Goal: Information Seeking & Learning: Learn about a topic

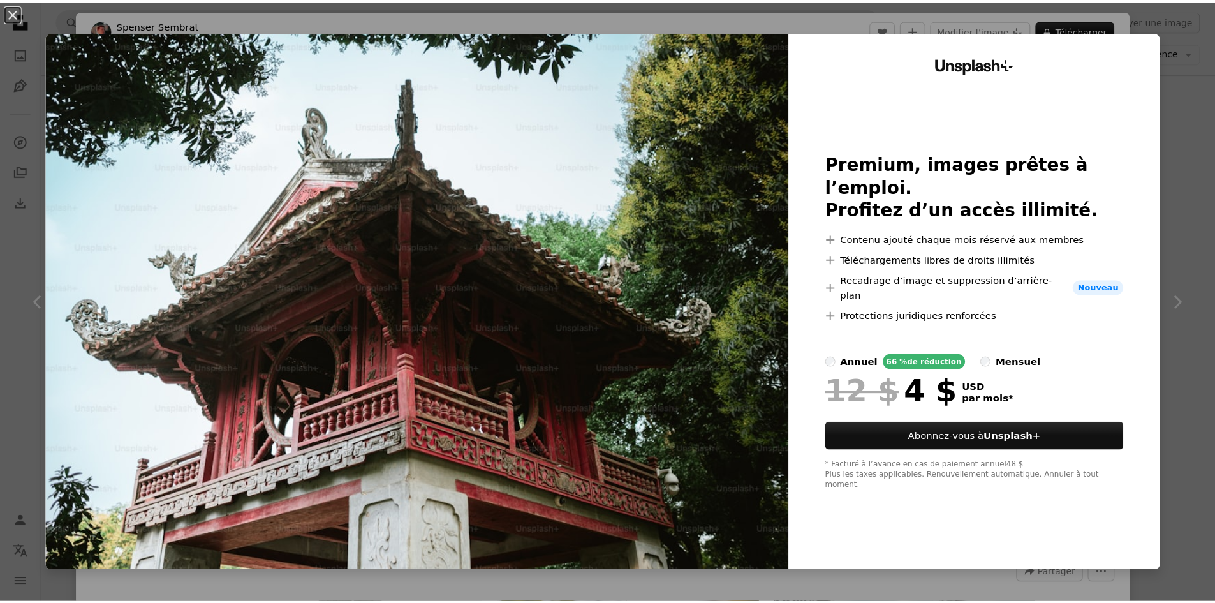
scroll to position [64, 0]
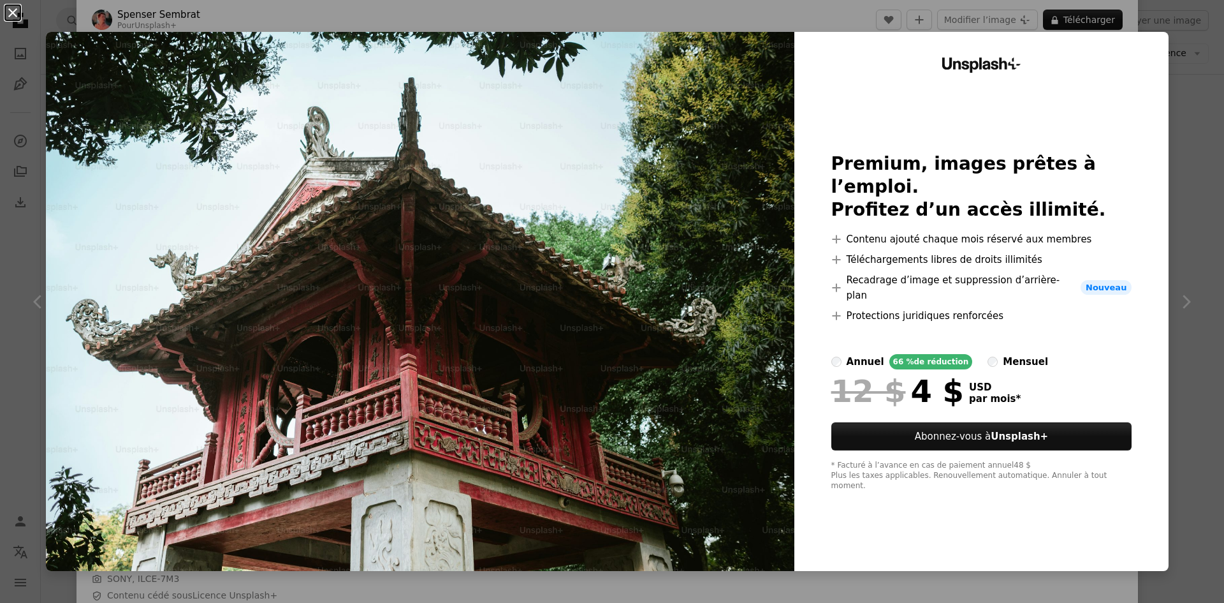
click at [20, 13] on button "An X shape" at bounding box center [12, 12] width 15 height 15
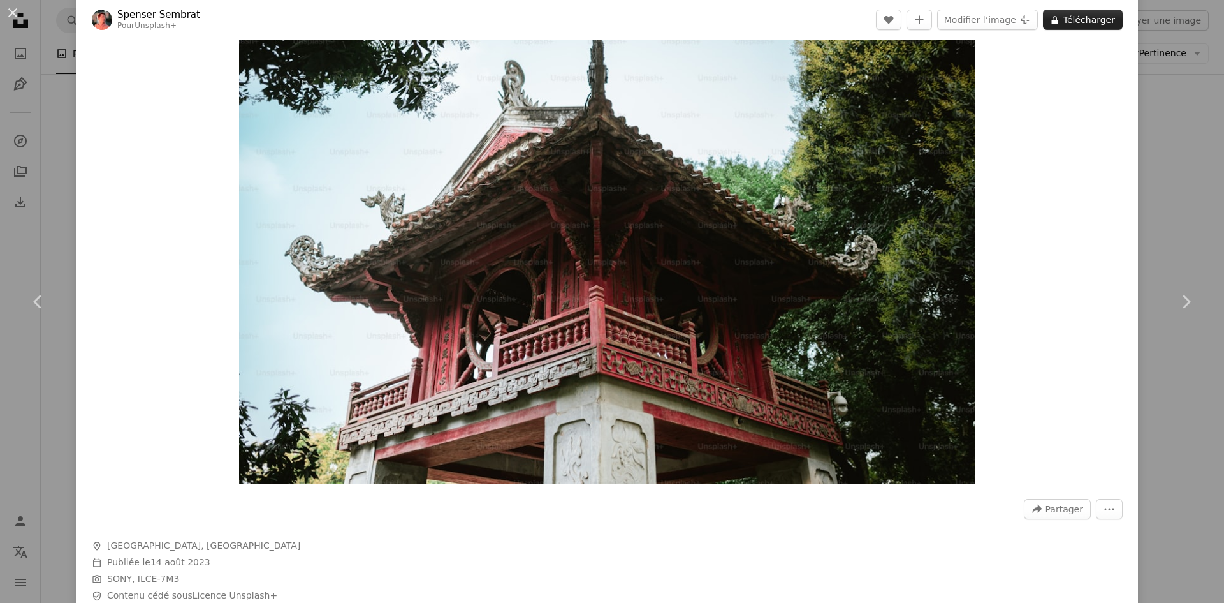
click at [1090, 18] on button "A lock Télécharger" at bounding box center [1083, 20] width 80 height 20
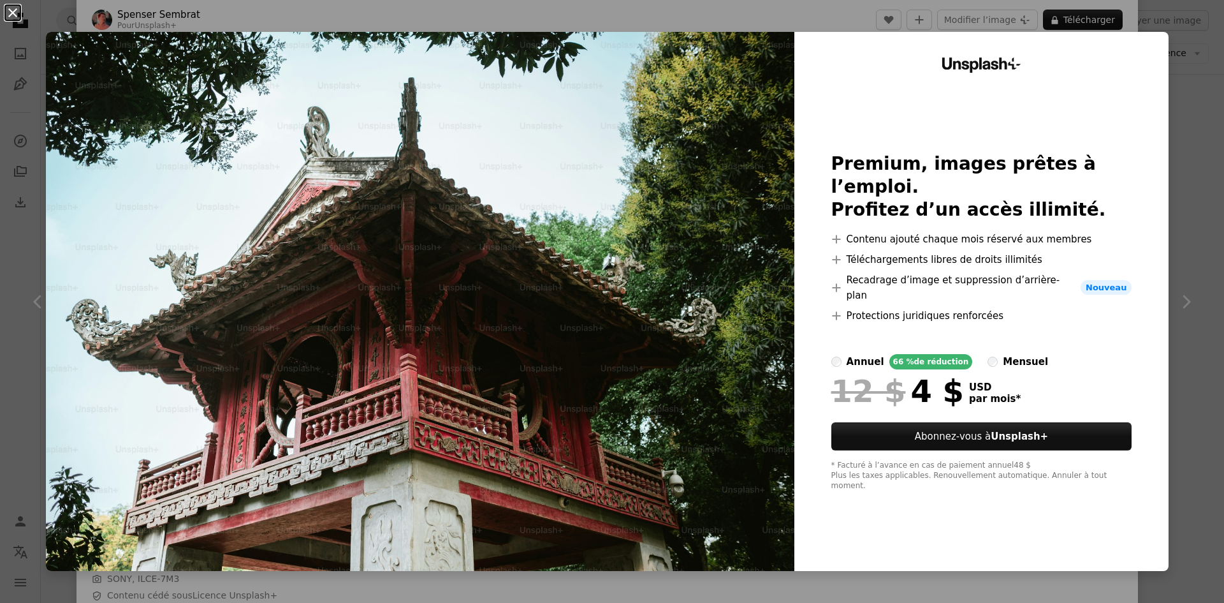
click at [12, 13] on button "An X shape" at bounding box center [12, 12] width 15 height 15
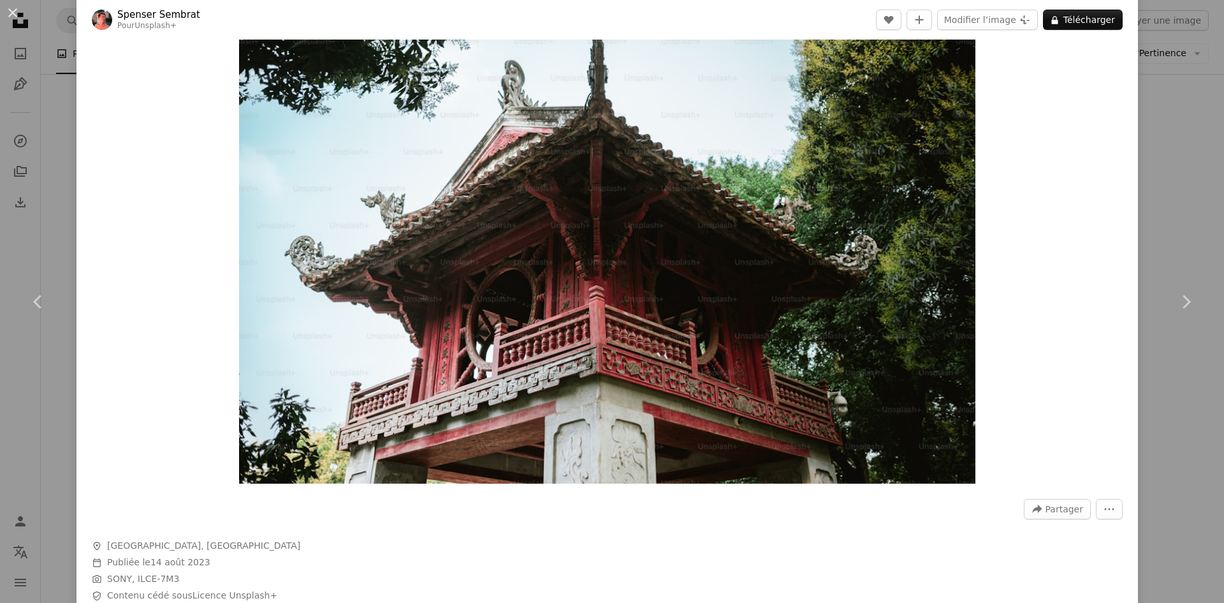
click at [18, 189] on div "An X shape Chevron left Chevron right [PERSON_NAME] Pour Unsplash+ A heart A pl…" at bounding box center [612, 301] width 1224 height 603
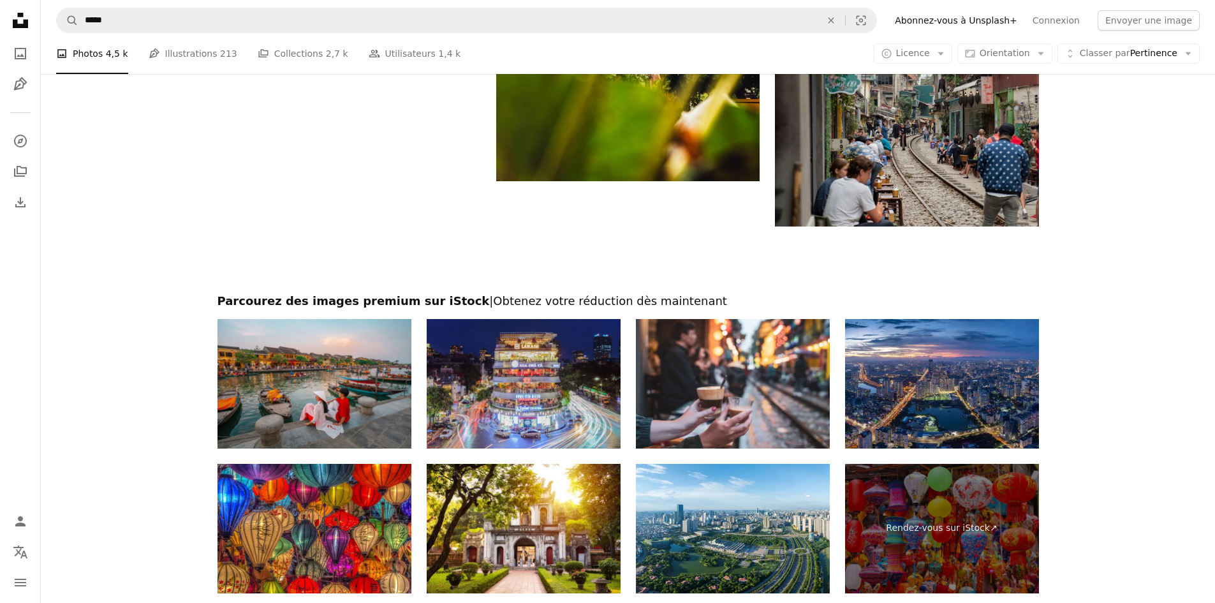
scroll to position [2232, 0]
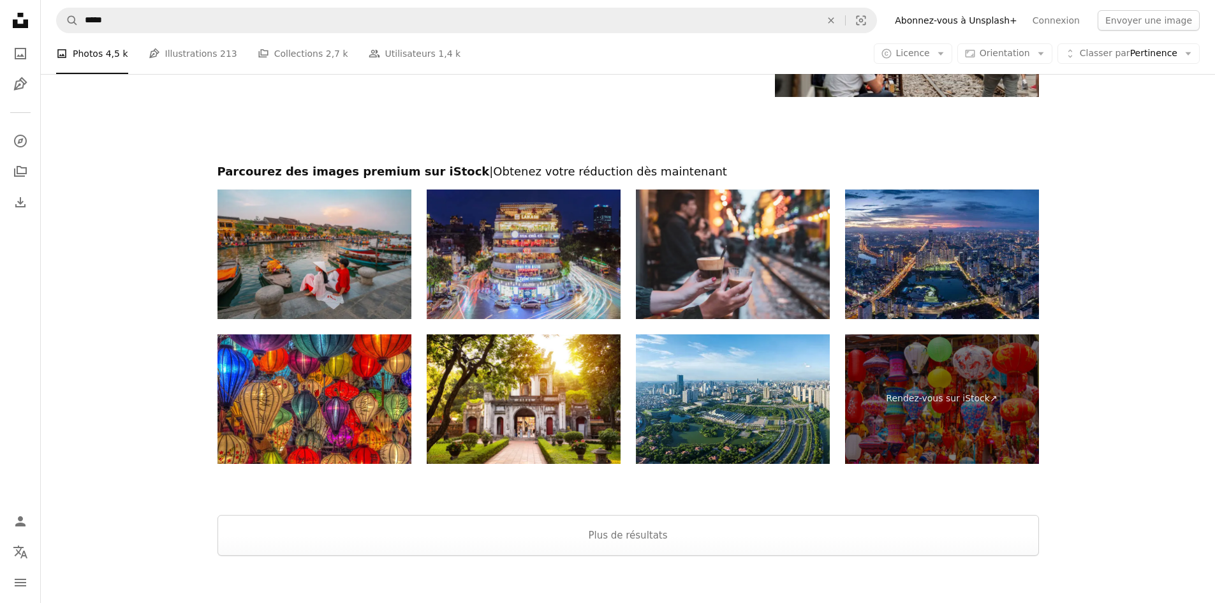
click at [666, 544] on button "Plus de résultats" at bounding box center [627, 535] width 821 height 41
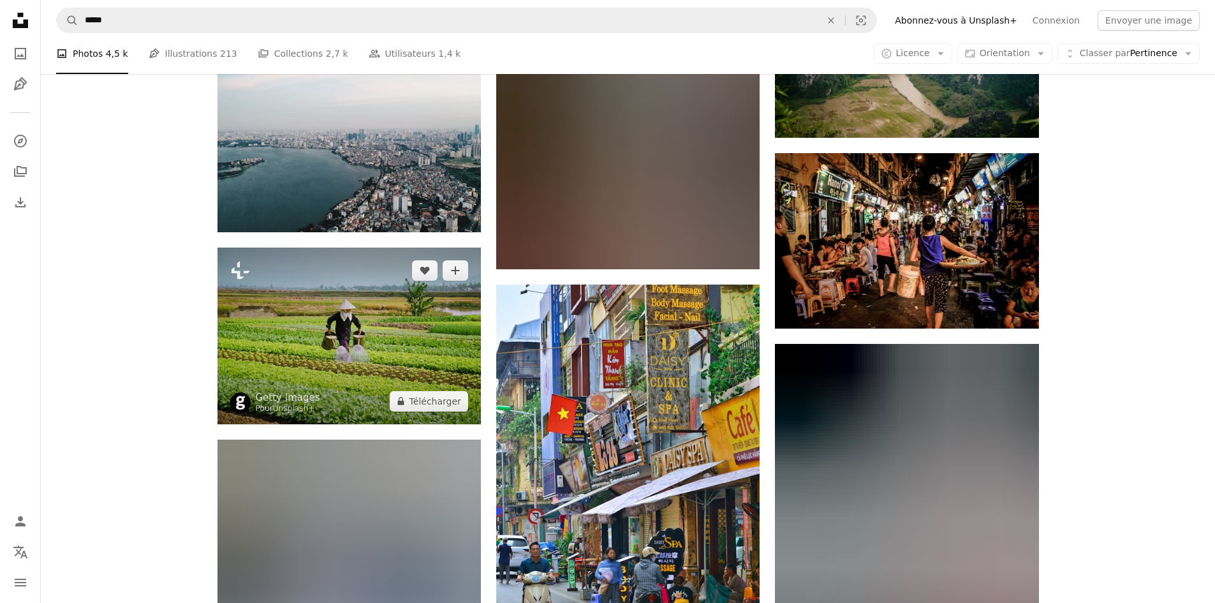
scroll to position [3125, 0]
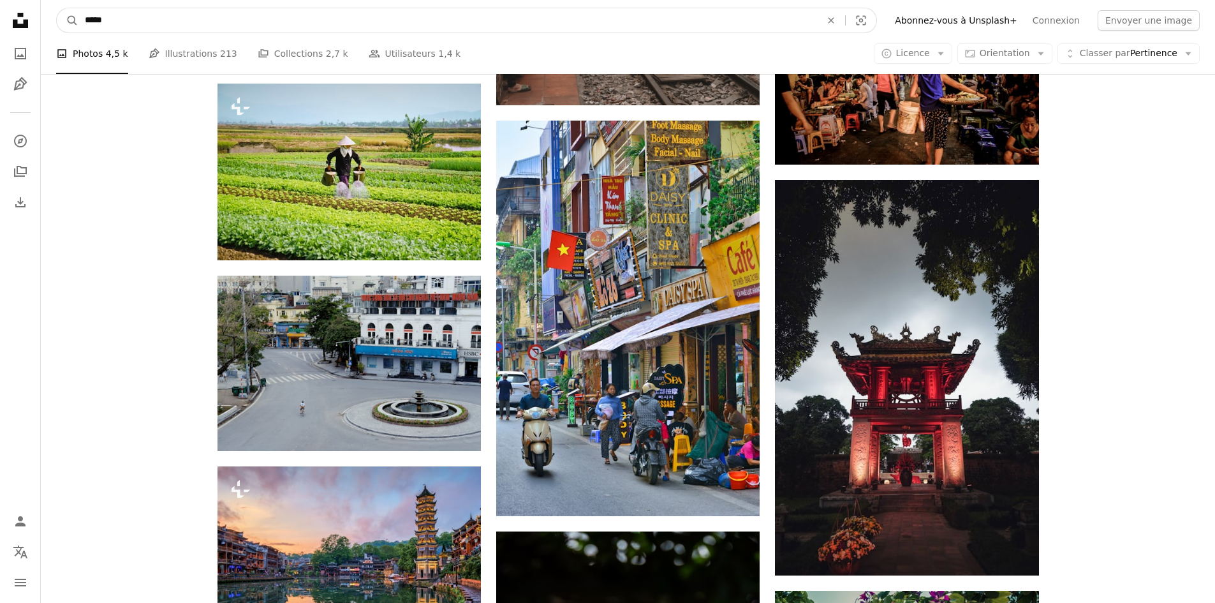
click at [305, 26] on input "*****" at bounding box center [447, 20] width 738 height 24
type input "**********"
click button "A magnifying glass" at bounding box center [68, 20] width 22 height 24
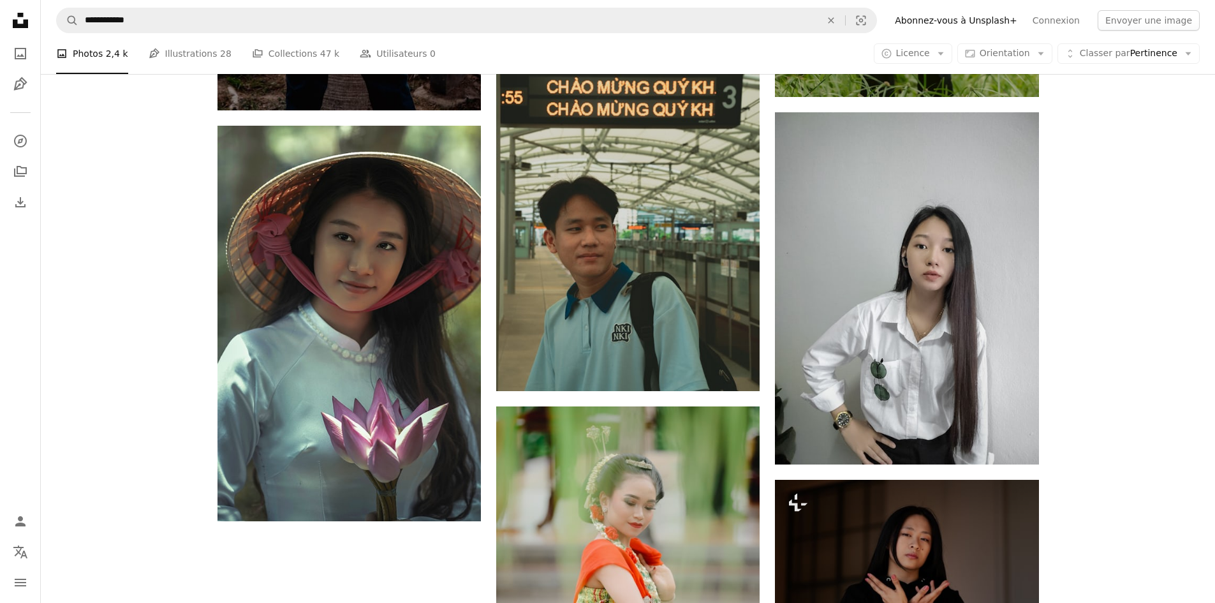
scroll to position [2168, 0]
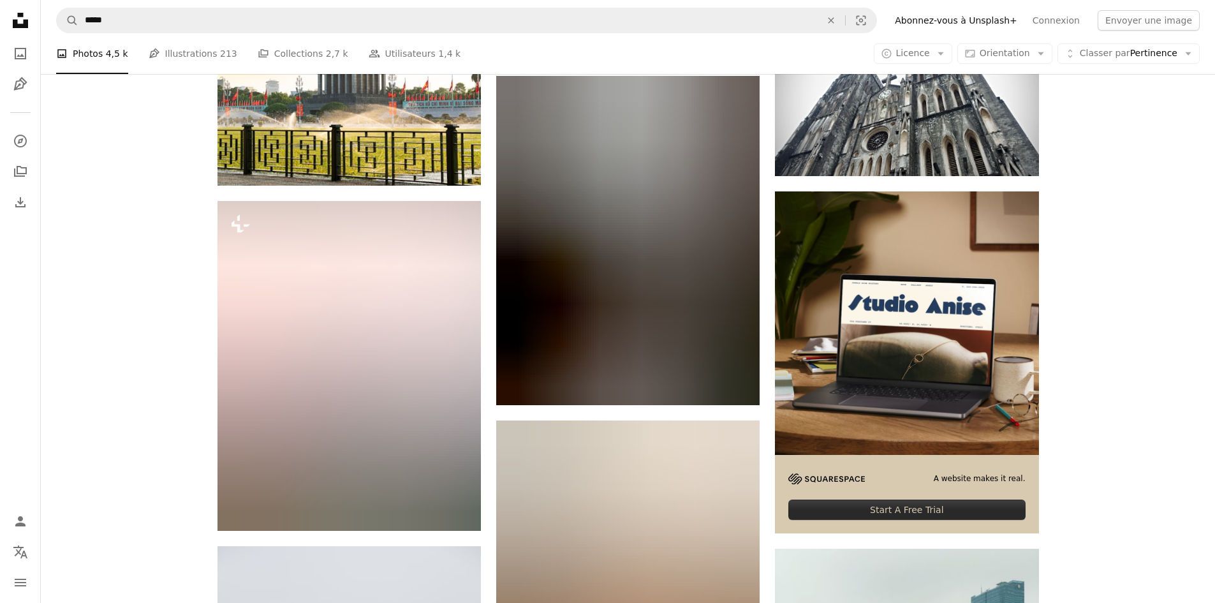
scroll to position [5293, 0]
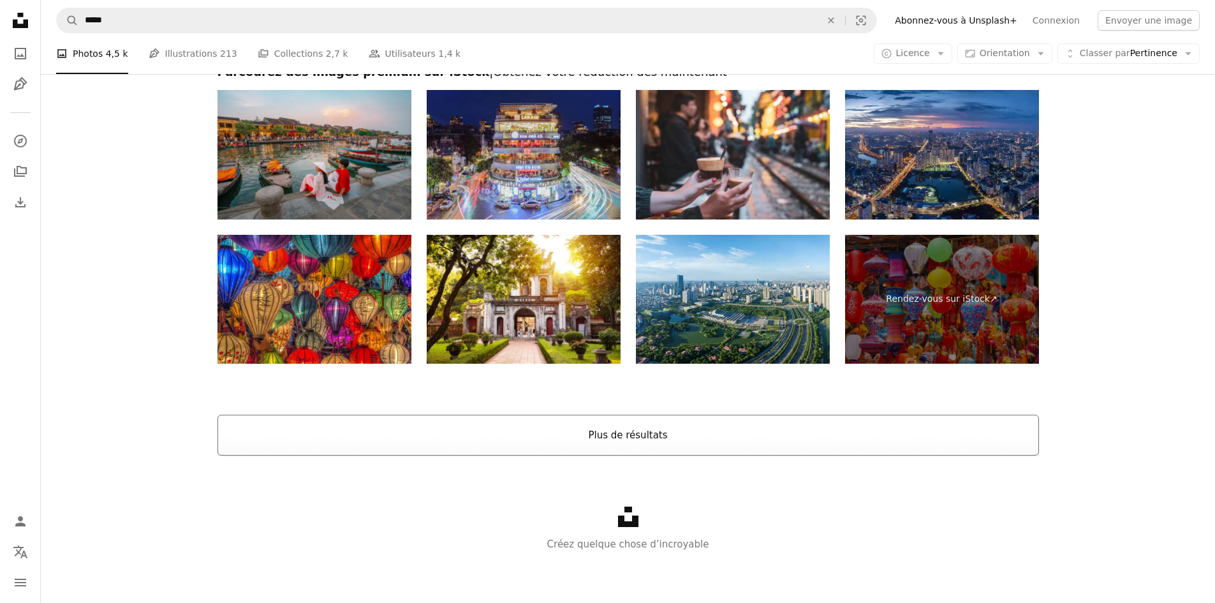
click at [708, 443] on button "Plus de résultats" at bounding box center [627, 434] width 821 height 41
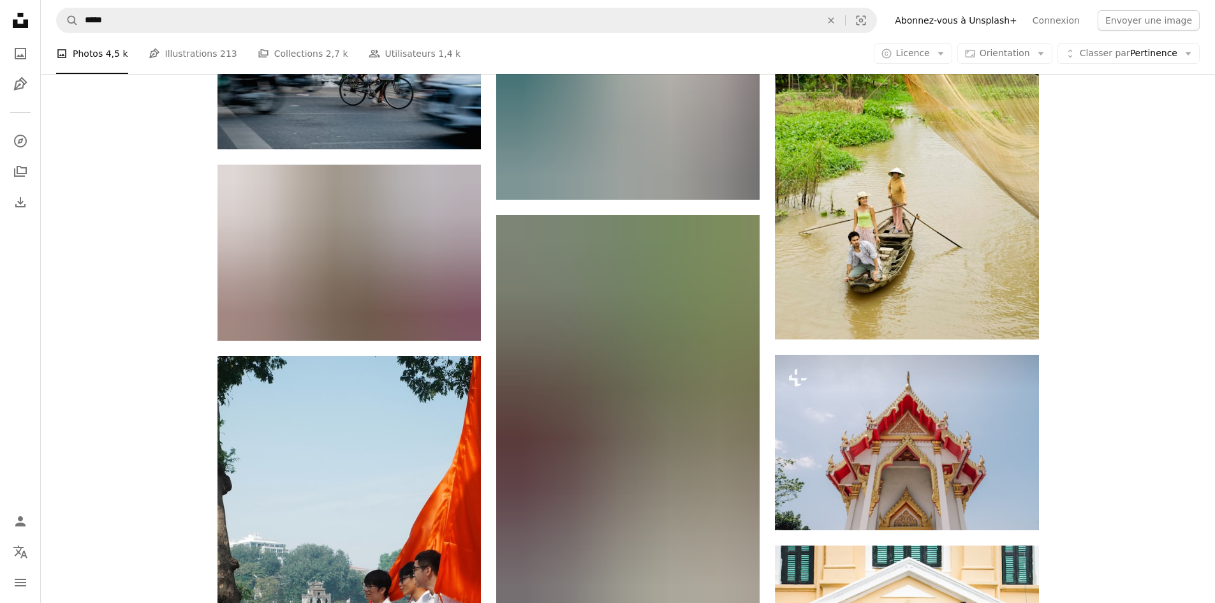
scroll to position [19817, 0]
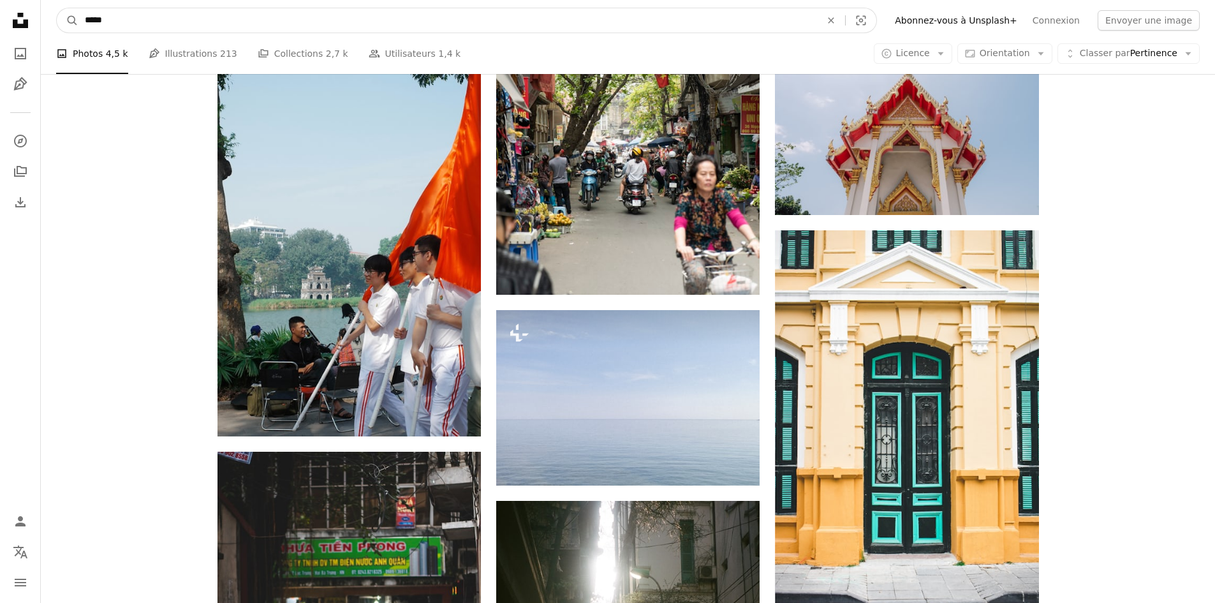
click at [339, 27] on input "*****" at bounding box center [447, 20] width 738 height 24
type input "**********"
click button "A magnifying glass" at bounding box center [68, 20] width 22 height 24
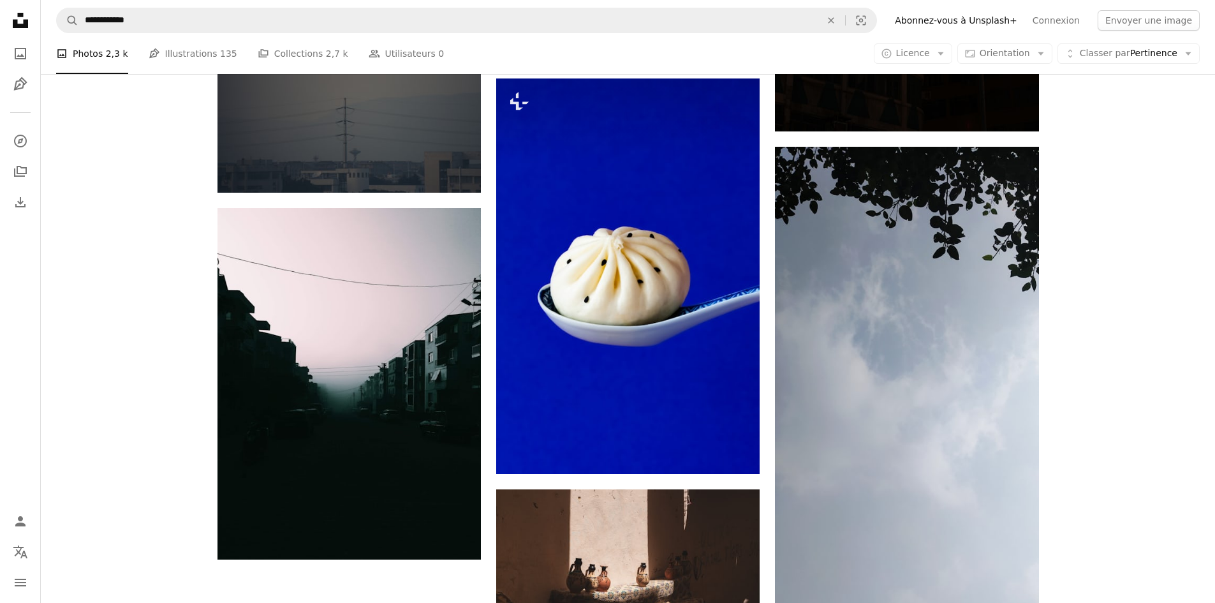
scroll to position [1913, 0]
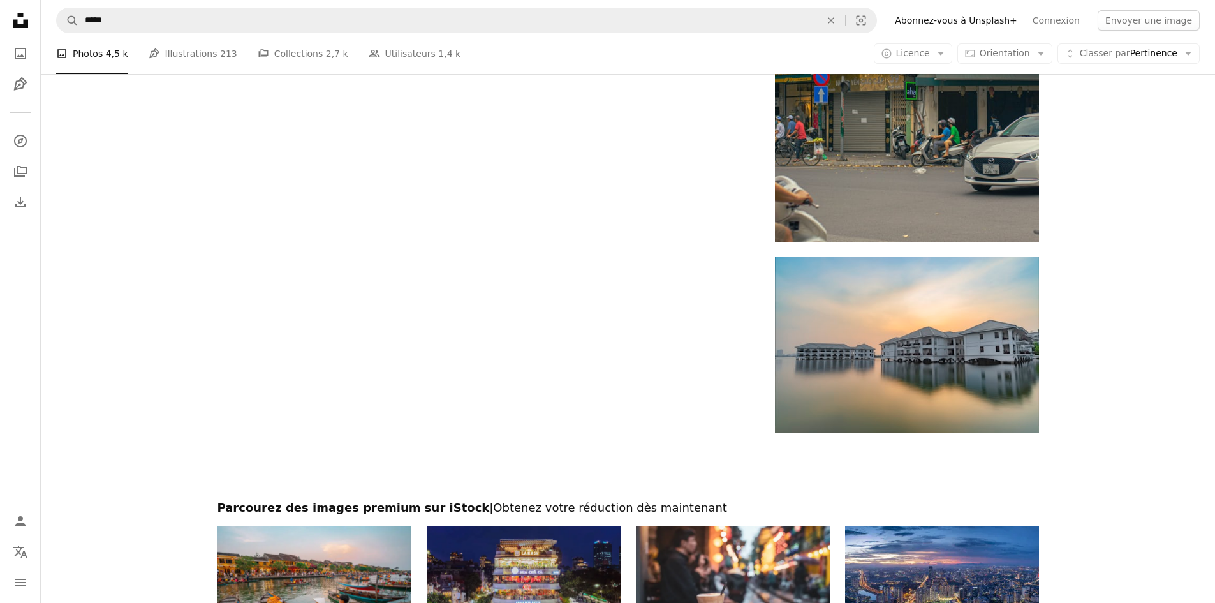
scroll to position [22751, 0]
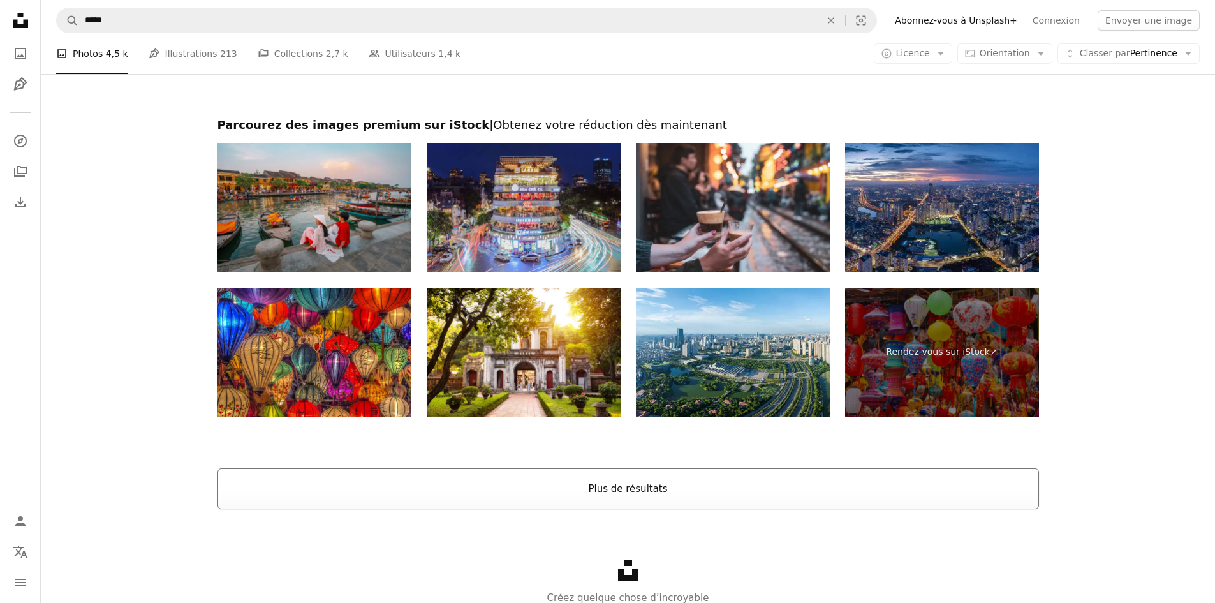
click at [641, 488] on button "Plus de résultats" at bounding box center [627, 488] width 821 height 41
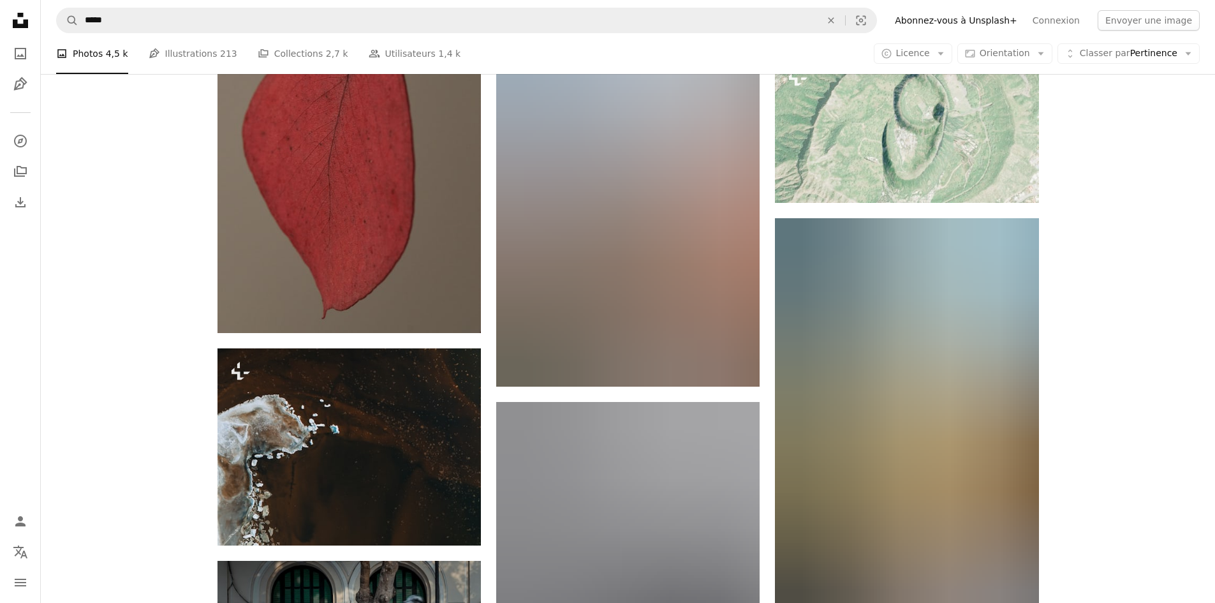
scroll to position [36843, 0]
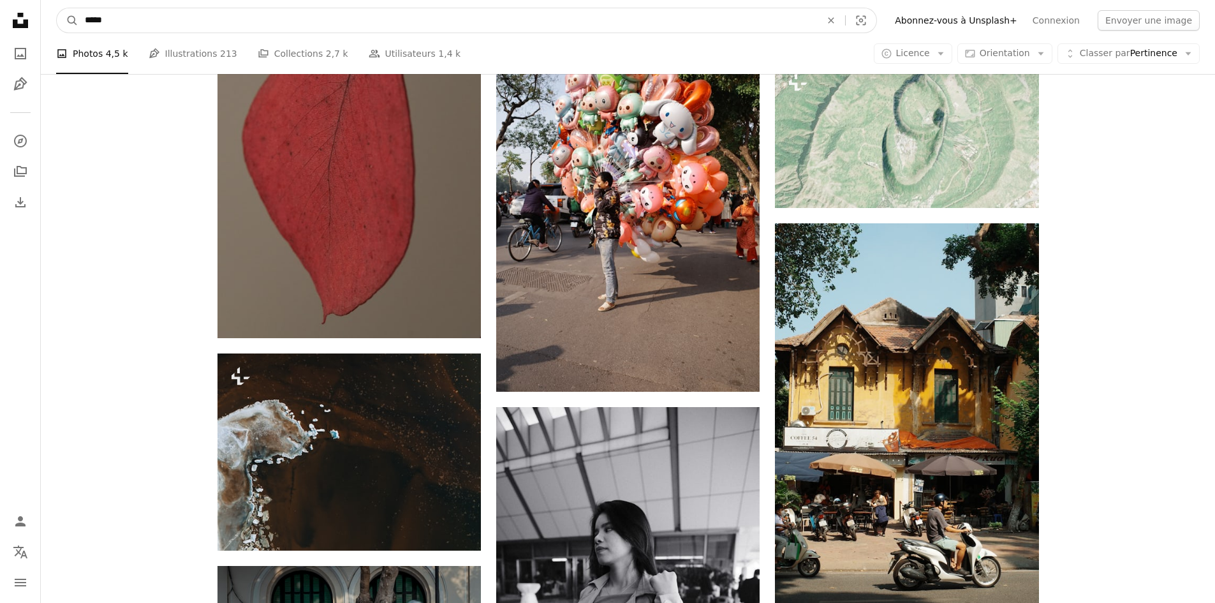
drag, startPoint x: 149, startPoint y: 8, endPoint x: 0, endPoint y: 11, distance: 148.6
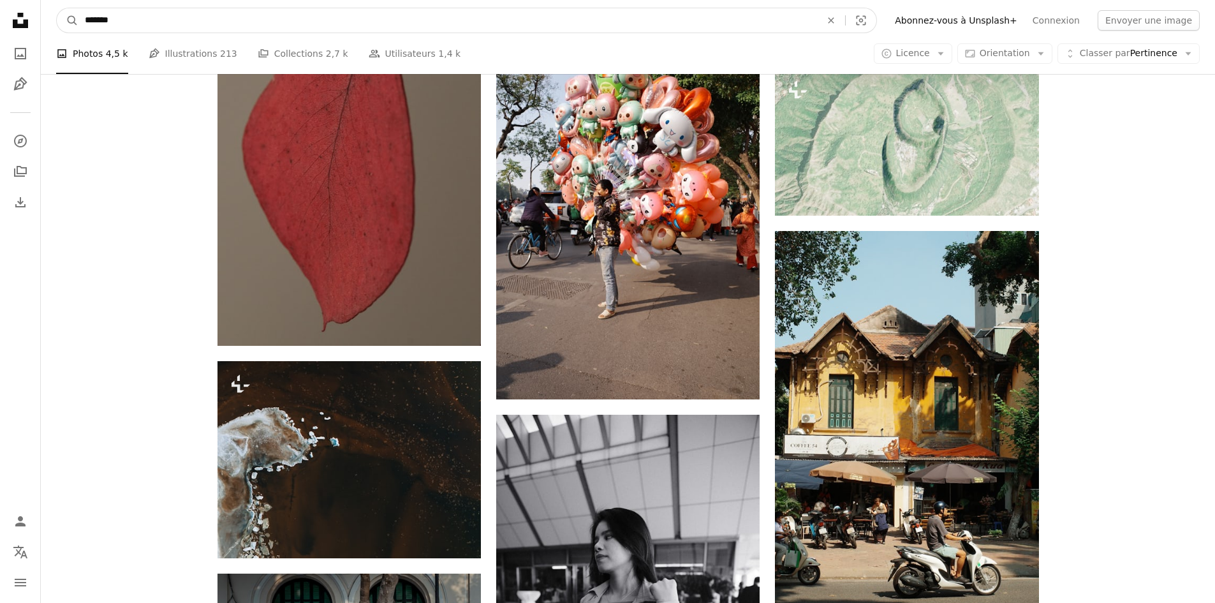
type input "*******"
click button "A magnifying glass" at bounding box center [68, 20] width 22 height 24
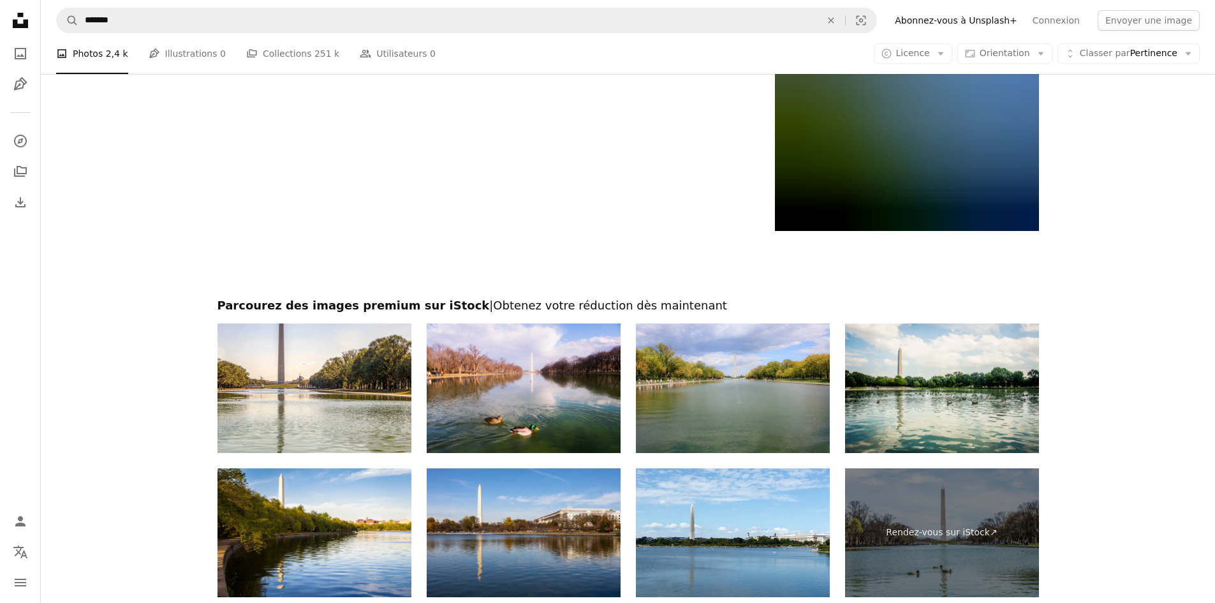
scroll to position [2423, 0]
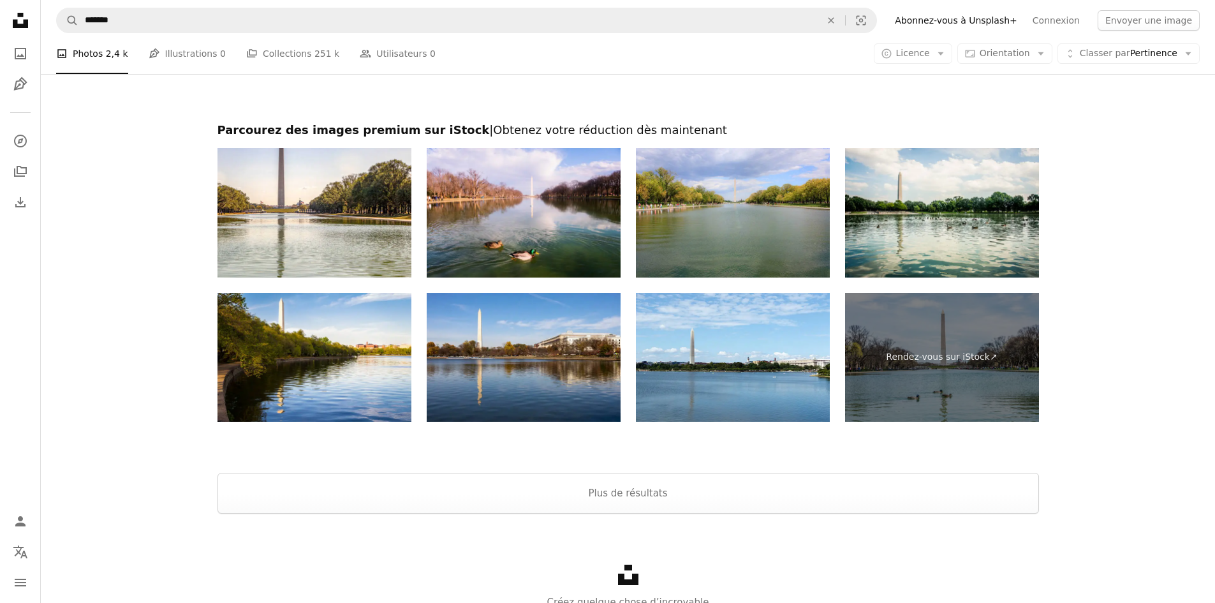
click at [665, 465] on div at bounding box center [628, 457] width 1174 height 31
click at [664, 488] on button "Plus de résultats" at bounding box center [627, 493] width 821 height 41
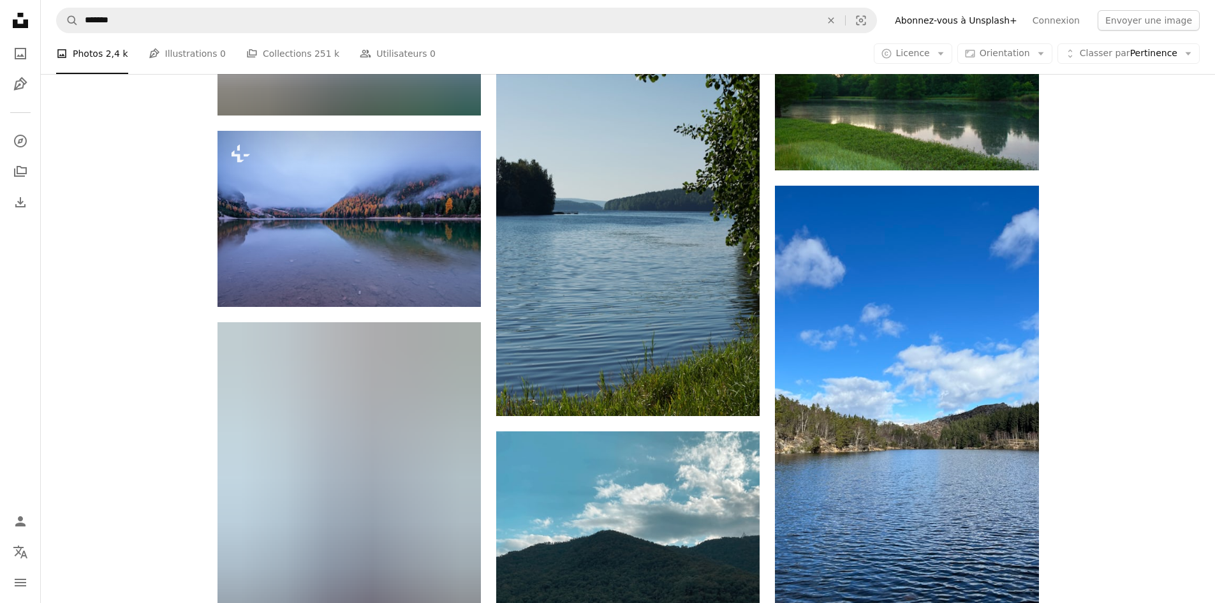
scroll to position [15750, 0]
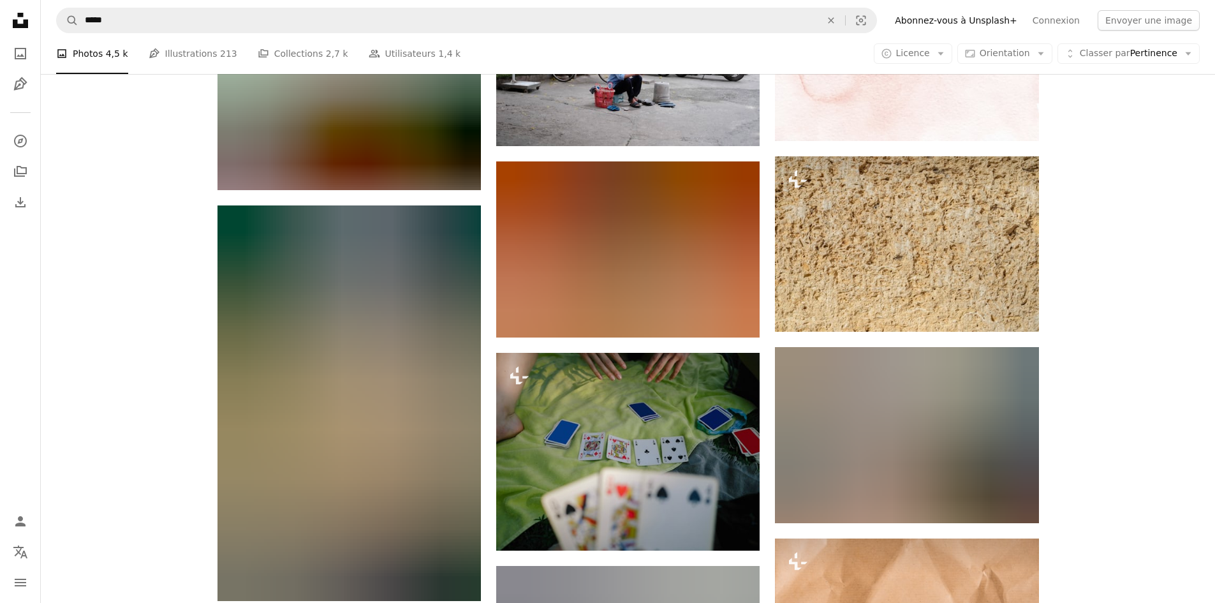
scroll to position [42766, 0]
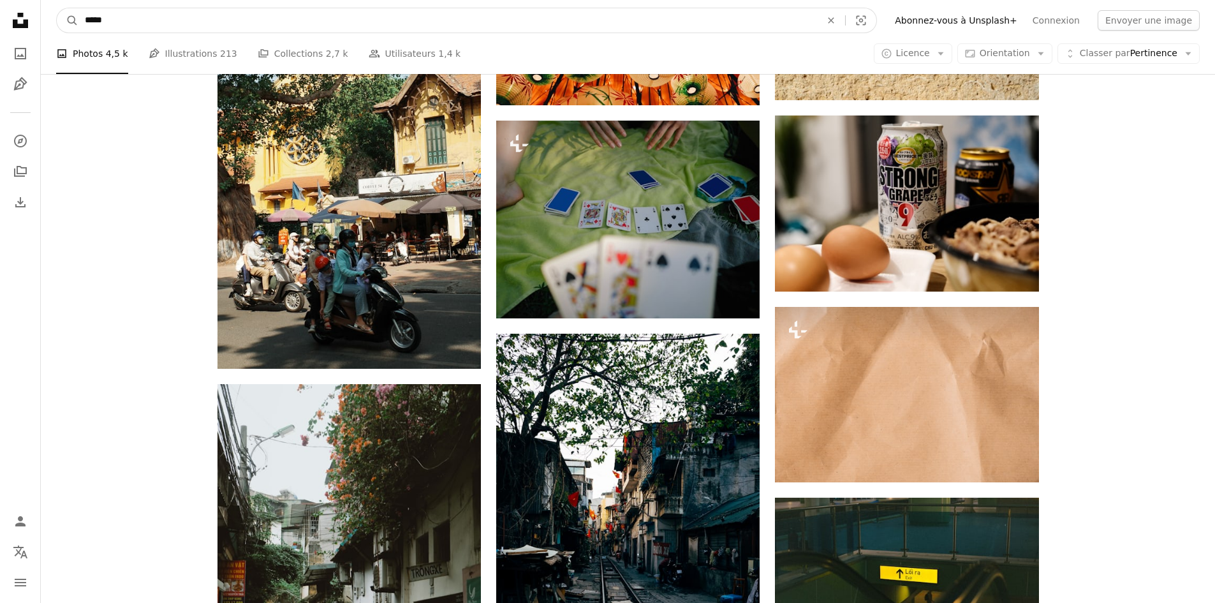
click at [654, 17] on input "*****" at bounding box center [447, 20] width 738 height 24
click at [57, 8] on button "A magnifying glass" at bounding box center [68, 20] width 22 height 24
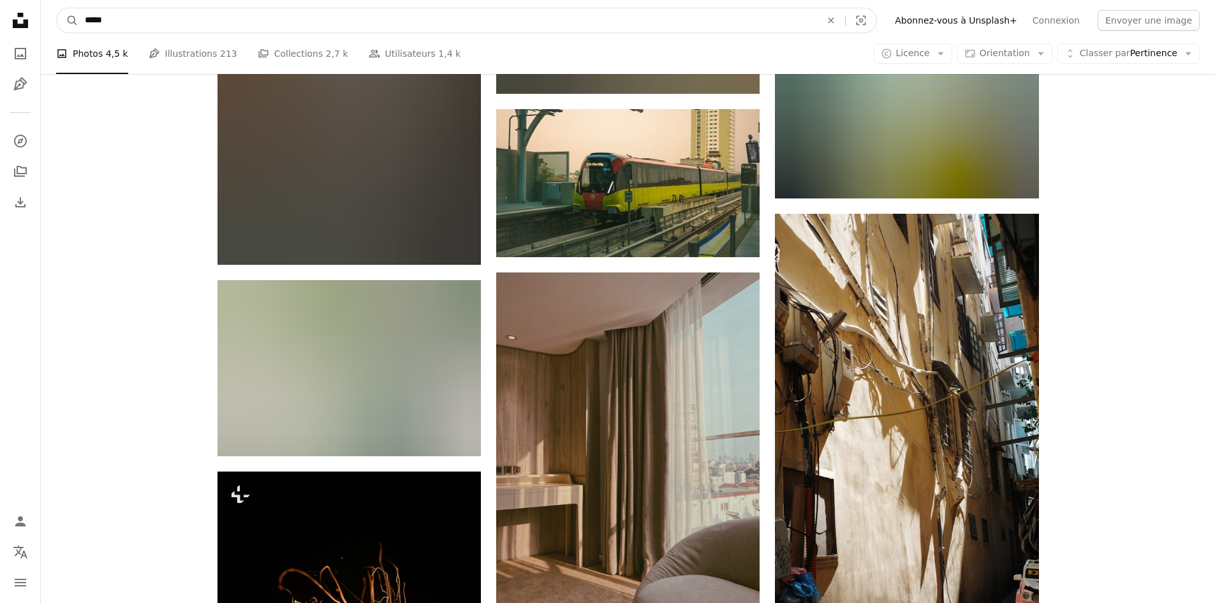
scroll to position [50992, 0]
